Goal: Task Accomplishment & Management: Manage account settings

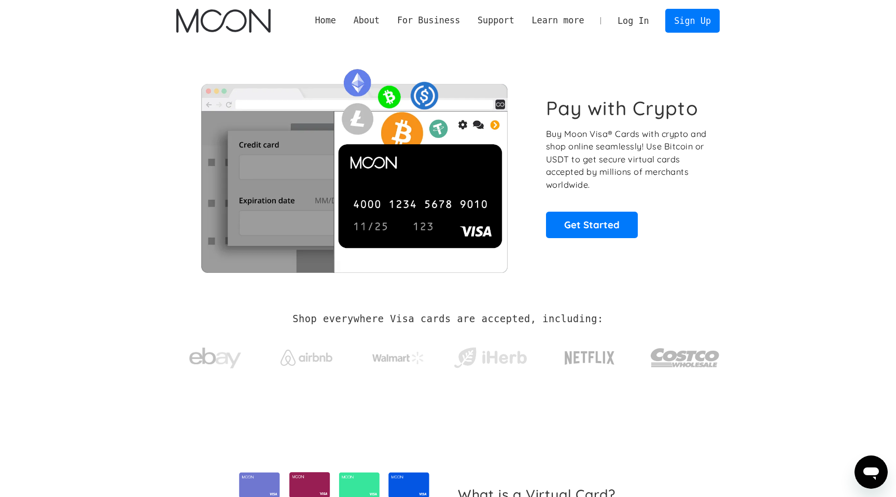
click at [588, 63] on div "Pay with Crypto Buy Moon Visa® Cards with crypto and shop online seamlessly! Us…" at bounding box center [448, 167] width 544 height 211
click at [634, 22] on link "Log In" at bounding box center [633, 20] width 49 height 23
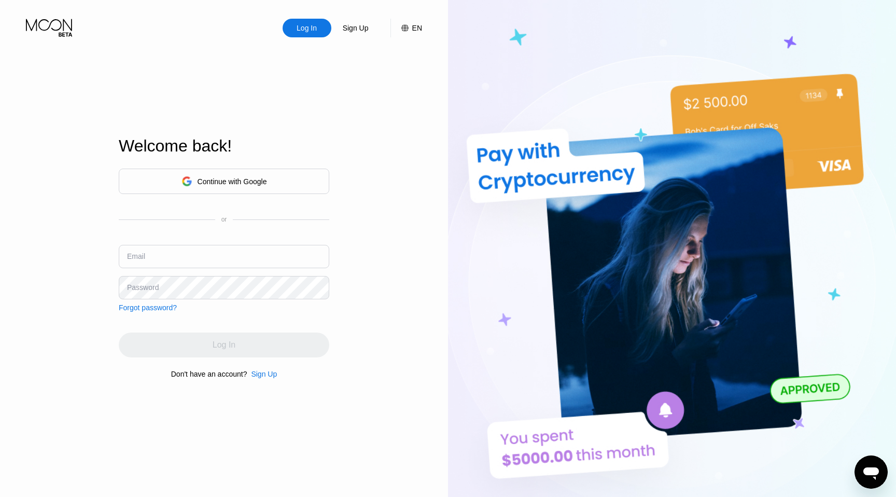
click at [379, 99] on div "Log In Sign Up EN Language English Save Welcome back! Continue with Google or E…" at bounding box center [224, 273] width 448 height 547
